Goal: Transaction & Acquisition: Purchase product/service

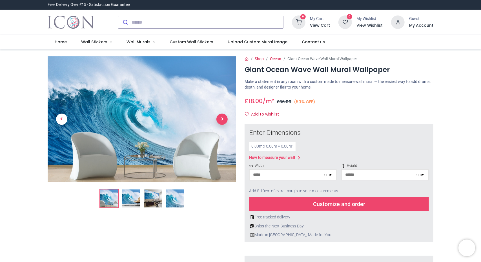
click at [221, 118] on span "Next" at bounding box center [221, 119] width 11 height 11
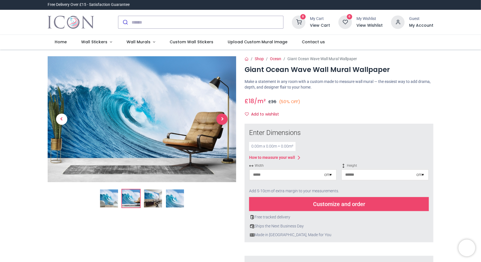
click at [221, 118] on span "Next" at bounding box center [221, 119] width 11 height 11
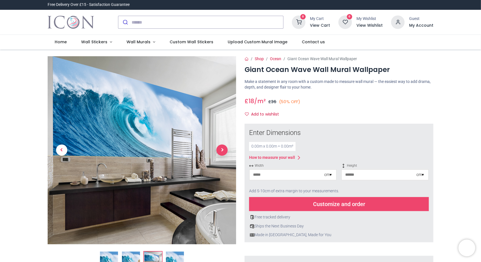
click at [220, 152] on span "Next" at bounding box center [221, 150] width 11 height 11
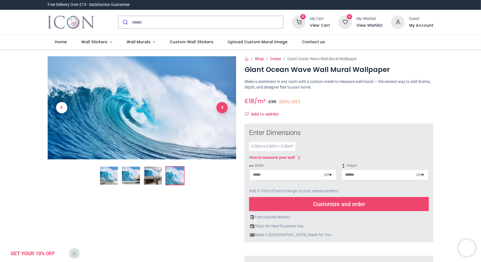
click at [223, 107] on span "Next" at bounding box center [221, 107] width 11 height 11
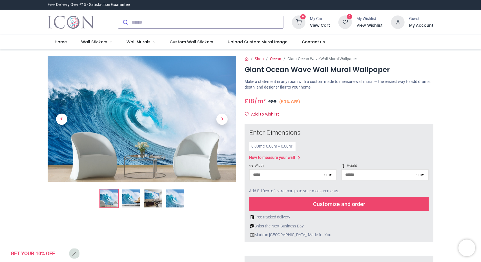
click at [223, 107] on link at bounding box center [222, 119] width 28 height 88
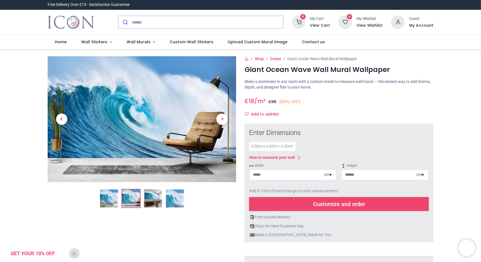
click at [223, 107] on link at bounding box center [222, 119] width 28 height 88
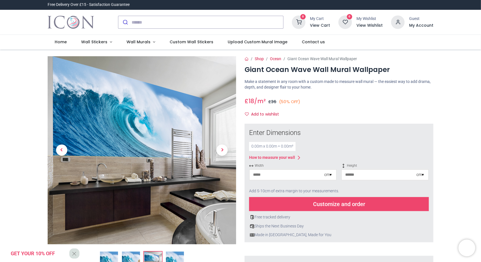
click at [223, 107] on link at bounding box center [222, 150] width 28 height 132
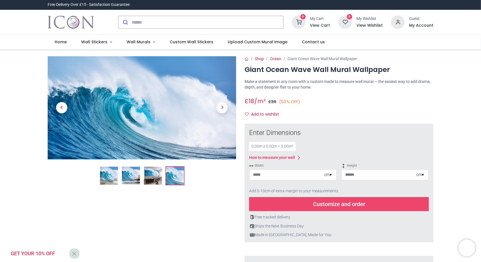
click at [329, 177] on div "cm ▾" at bounding box center [327, 175] width 7 height 6
click at [320, 188] on div "Centimeters (cm)" at bounding box center [292, 185] width 86 height 9
click at [296, 175] on input "number" at bounding box center [286, 175] width 75 height 10
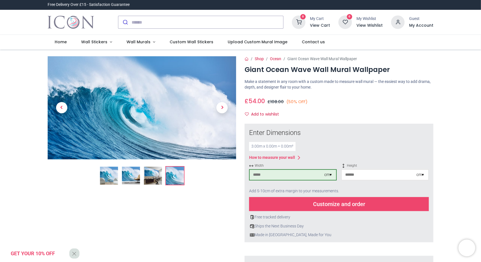
type input "***"
click at [397, 176] on input "number" at bounding box center [379, 175] width 75 height 10
type input "***"
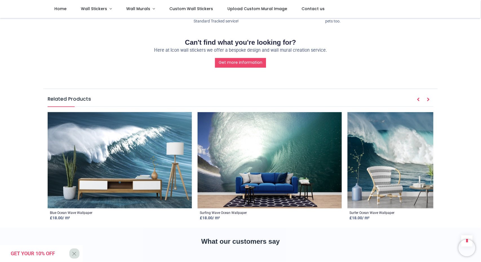
scroll to position [704, 0]
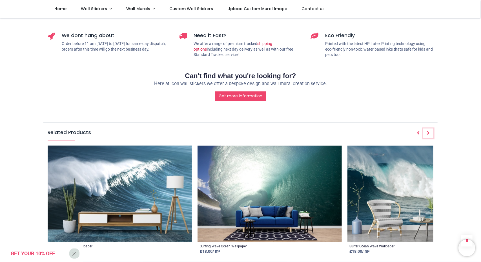
click at [427, 131] on icon "Next" at bounding box center [428, 133] width 3 height 4
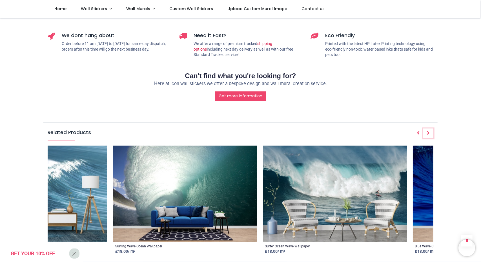
click at [427, 131] on icon "Next" at bounding box center [428, 133] width 3 height 4
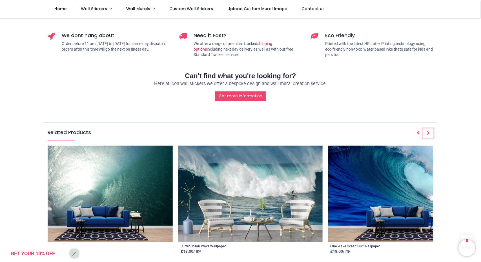
click at [427, 131] on icon "Next" at bounding box center [428, 133] width 3 height 4
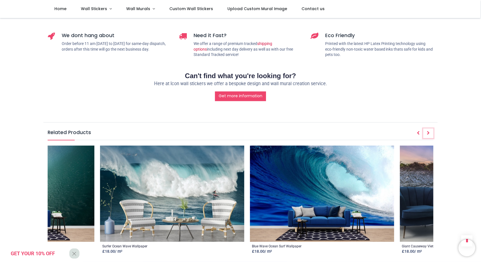
scroll to position [0, 253]
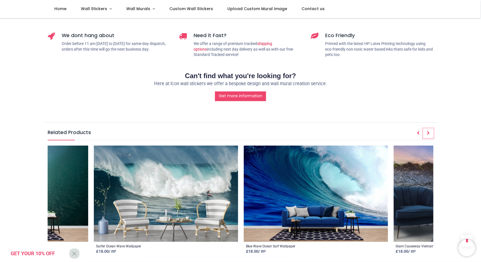
click at [427, 131] on icon "Next" at bounding box center [428, 133] width 3 height 4
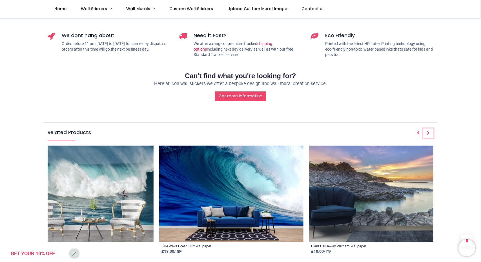
click at [427, 131] on icon "Next" at bounding box center [428, 133] width 3 height 4
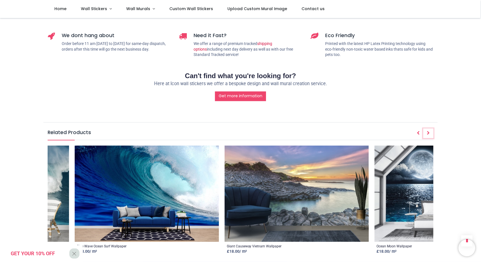
click at [427, 131] on icon "Next" at bounding box center [428, 133] width 3 height 4
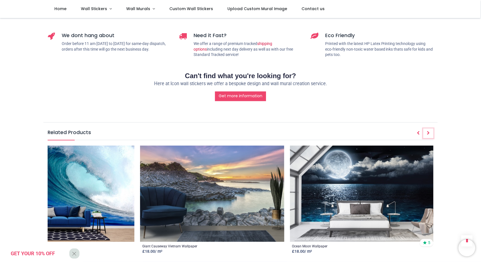
click at [427, 131] on icon "Next" at bounding box center [428, 133] width 3 height 4
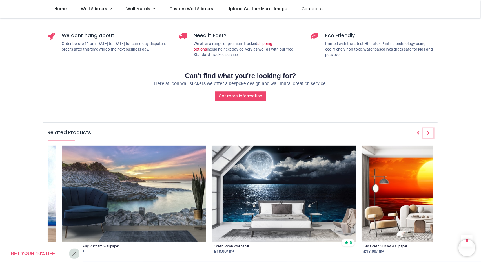
click at [427, 131] on icon "Next" at bounding box center [428, 133] width 3 height 4
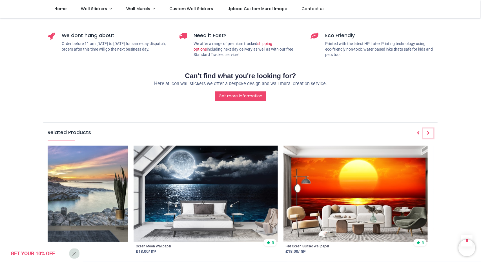
click at [427, 131] on icon "Next" at bounding box center [428, 133] width 3 height 4
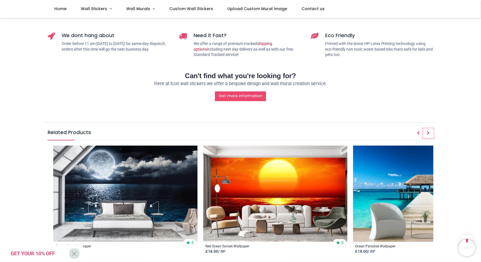
click at [427, 131] on icon "Next" at bounding box center [428, 133] width 3 height 4
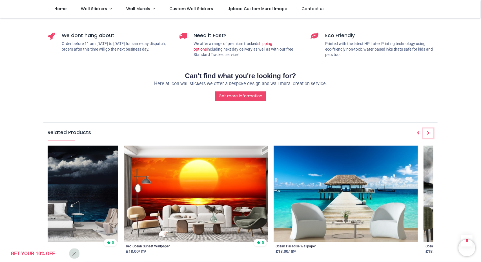
click at [427, 131] on icon "Next" at bounding box center [428, 133] width 3 height 4
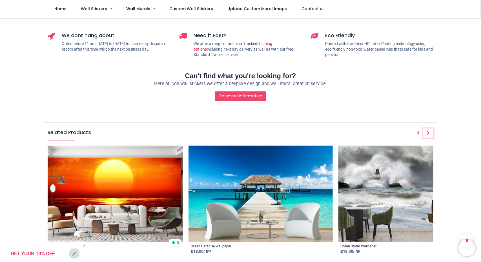
click at [427, 131] on icon "Next" at bounding box center [428, 133] width 3 height 4
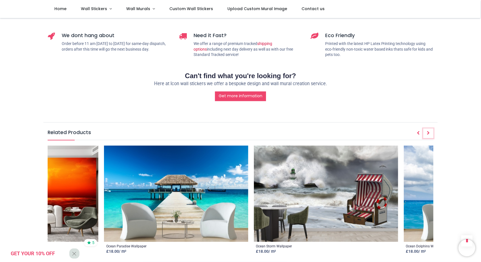
click at [427, 131] on icon "Next" at bounding box center [428, 133] width 3 height 4
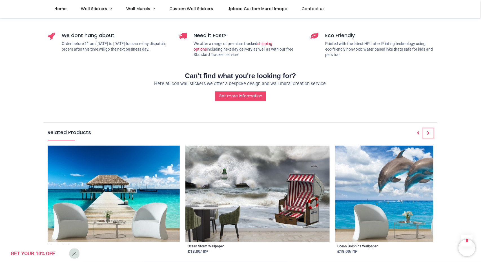
click at [427, 131] on icon "Next" at bounding box center [428, 133] width 3 height 4
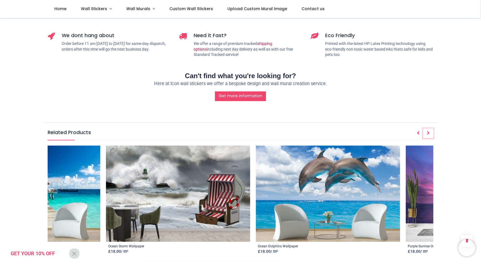
click at [427, 131] on icon "Next" at bounding box center [428, 133] width 3 height 4
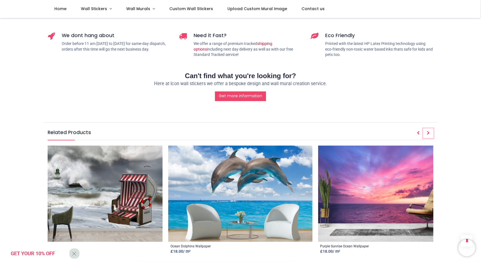
click at [427, 131] on icon "Next" at bounding box center [428, 133] width 3 height 4
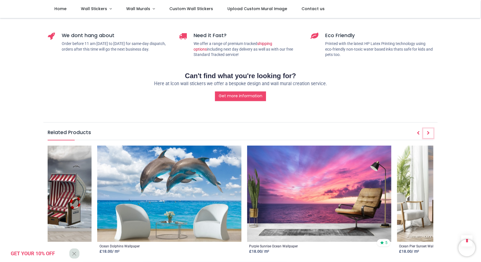
click at [427, 131] on icon "Next" at bounding box center [428, 133] width 3 height 4
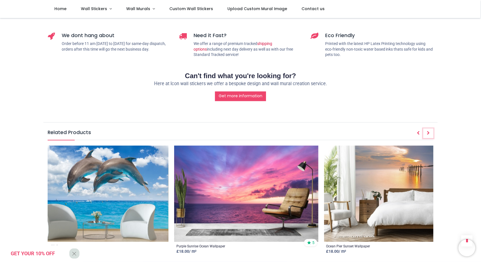
click at [427, 131] on icon "Next" at bounding box center [428, 133] width 3 height 4
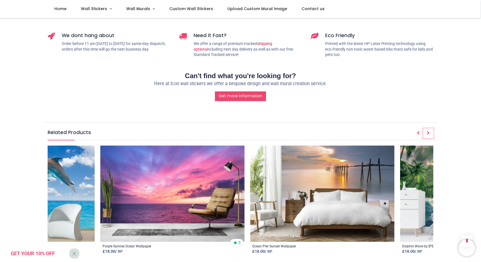
click at [427, 131] on icon "Next" at bounding box center [428, 133] width 3 height 4
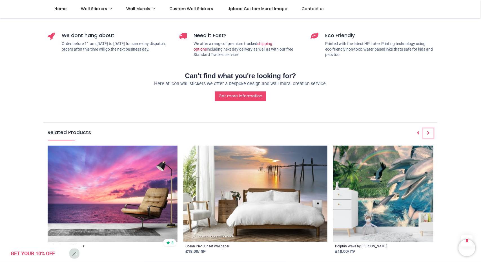
click at [427, 131] on icon "Next" at bounding box center [428, 133] width 3 height 4
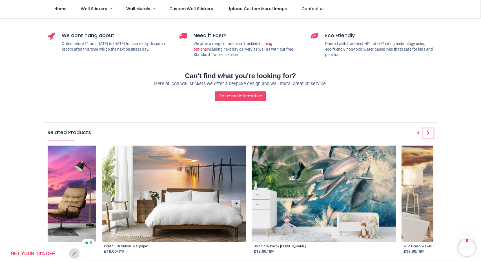
click at [427, 131] on icon "Next" at bounding box center [428, 133] width 3 height 4
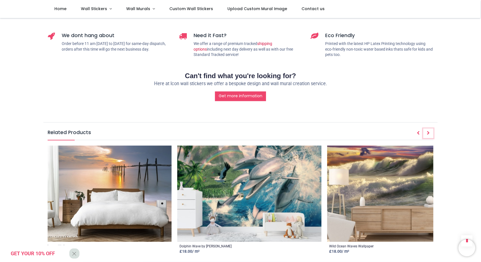
click at [427, 131] on icon "Next" at bounding box center [428, 133] width 3 height 4
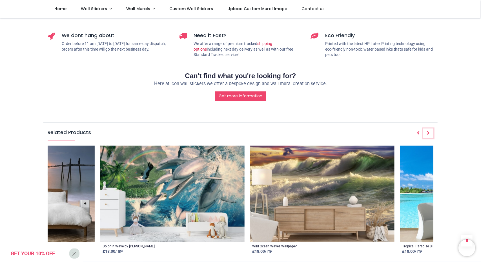
click at [427, 131] on icon "Next" at bounding box center [428, 133] width 3 height 4
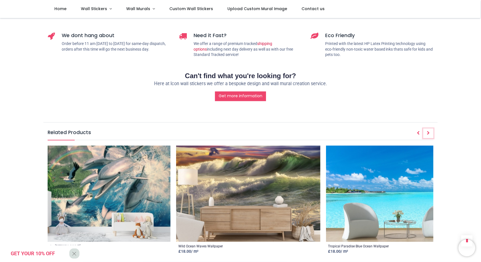
click at [427, 131] on icon "Next" at bounding box center [428, 133] width 3 height 4
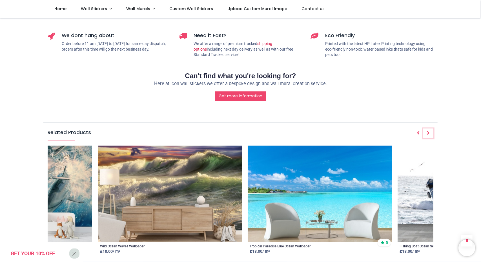
click at [427, 131] on icon "Next" at bounding box center [428, 133] width 3 height 4
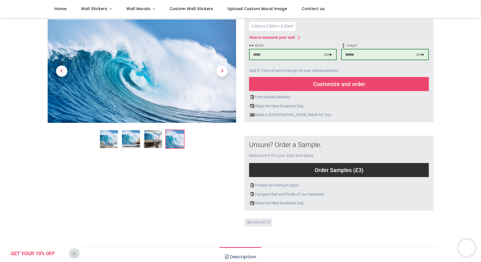
scroll to position [84, 0]
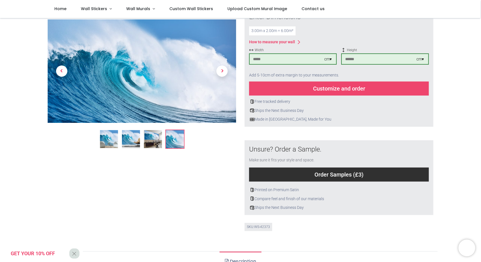
click at [398, 87] on div "Customize and order" at bounding box center [339, 89] width 180 height 14
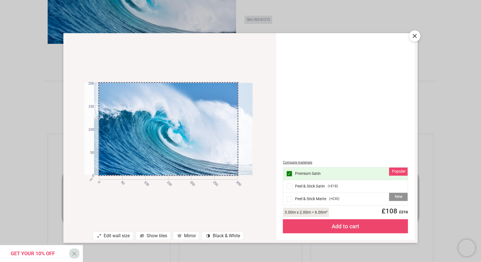
drag, startPoint x: 142, startPoint y: 120, endPoint x: 152, endPoint y: 114, distance: 11.1
click at [152, 114] on div at bounding box center [178, 129] width 168 height 92
click at [415, 36] on icon at bounding box center [414, 36] width 7 height 7
